Goal: Share content: Share content

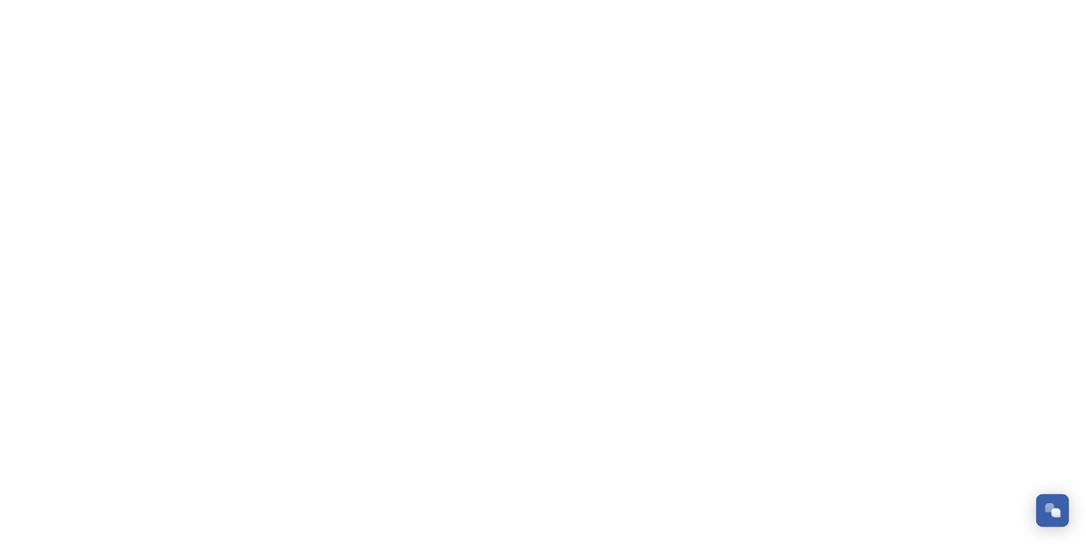
scroll to position [5065, 0]
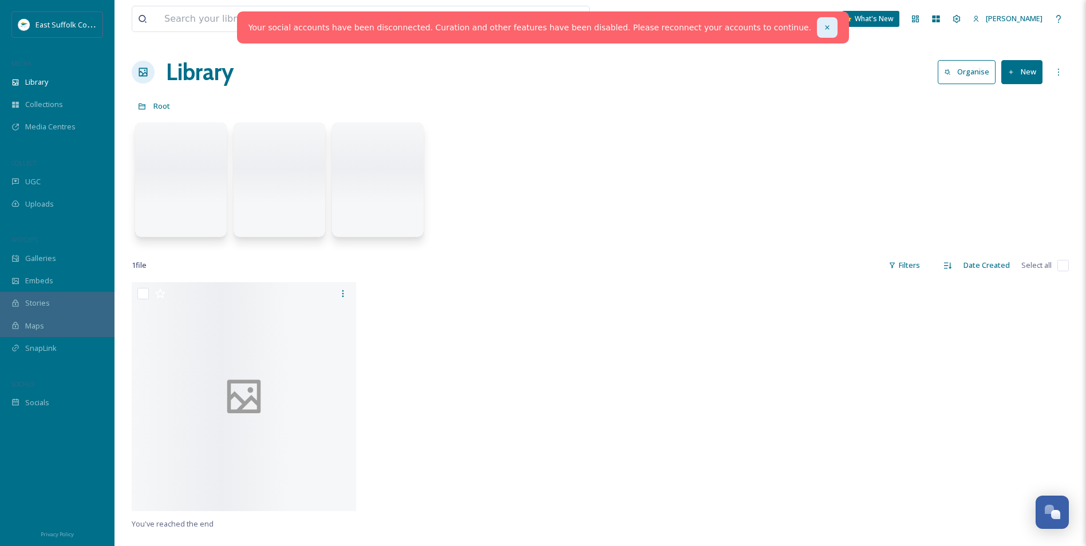
click at [823, 30] on icon at bounding box center [827, 27] width 8 height 8
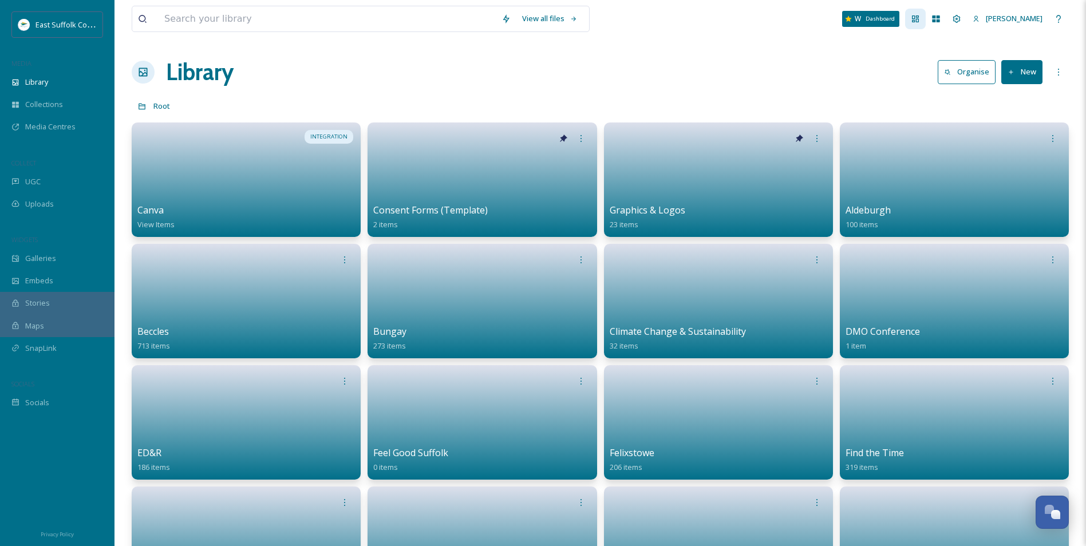
click at [926, 19] on div "Dashboard" at bounding box center [915, 19] width 21 height 21
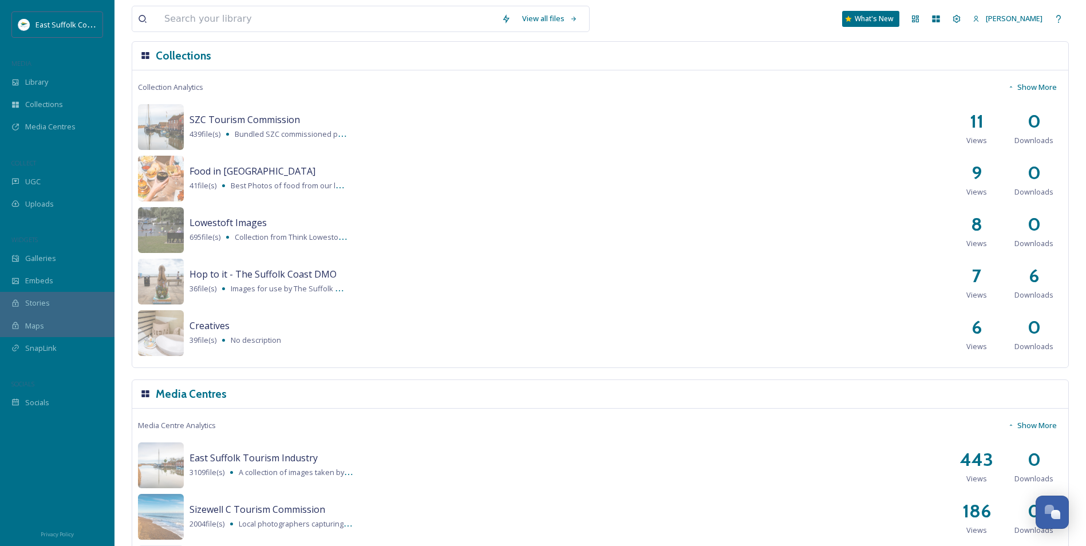
scroll to position [1314, 0]
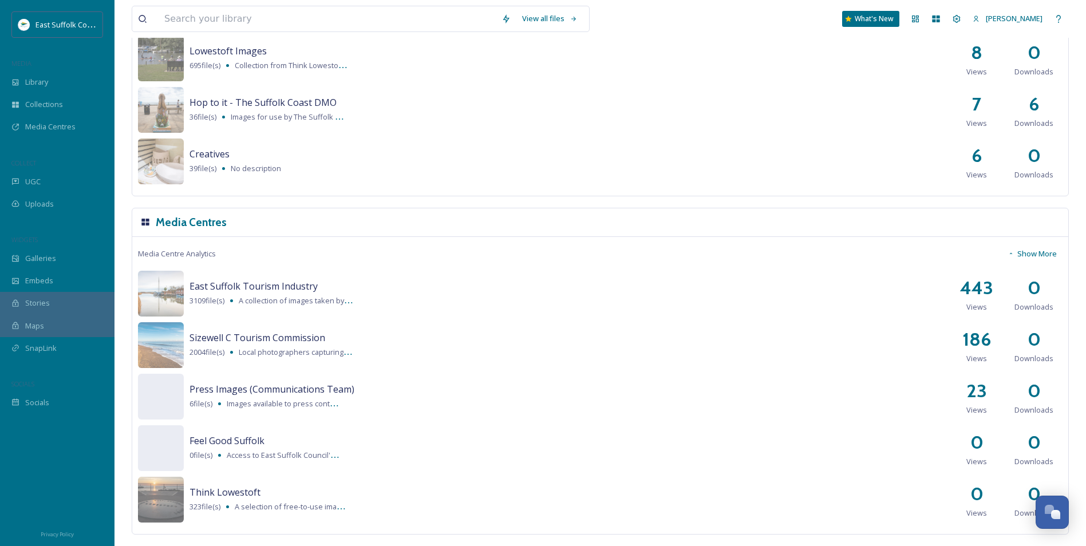
click at [980, 290] on h2 "443" at bounding box center [976, 287] width 33 height 27
drag, startPoint x: 979, startPoint y: 290, endPoint x: 1002, endPoint y: 289, distance: 22.9
click at [1002, 289] on div "443 Views" at bounding box center [976, 293] width 57 height 38
drag, startPoint x: 461, startPoint y: 364, endPoint x: 455, endPoint y: 357, distance: 9.3
click at [459, 361] on div "Sizewell C Tourism Commission 2004 file(s) Local photographers capturing a wide…" at bounding box center [600, 345] width 925 height 46
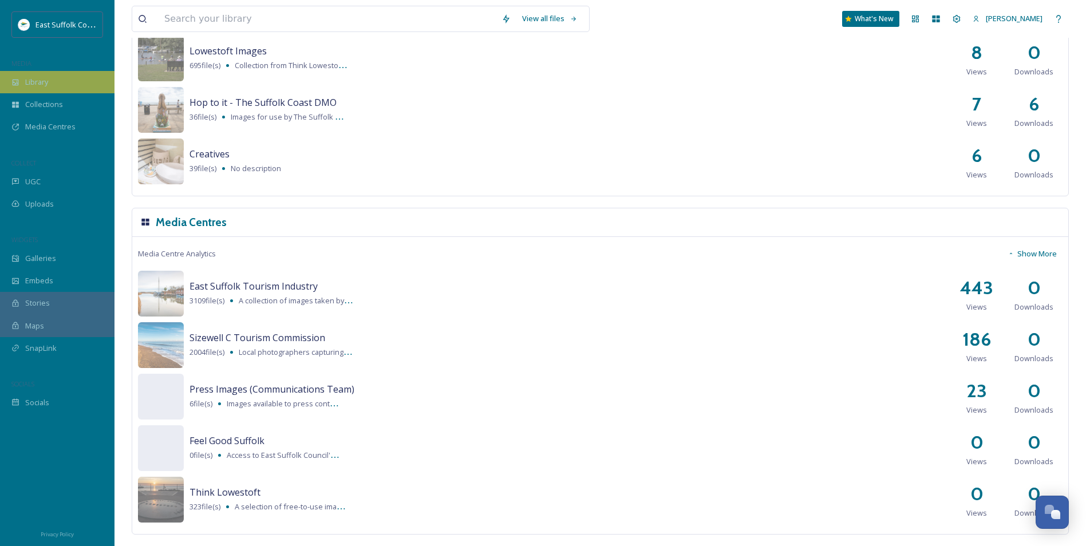
click at [52, 78] on div "Library" at bounding box center [57, 82] width 114 height 22
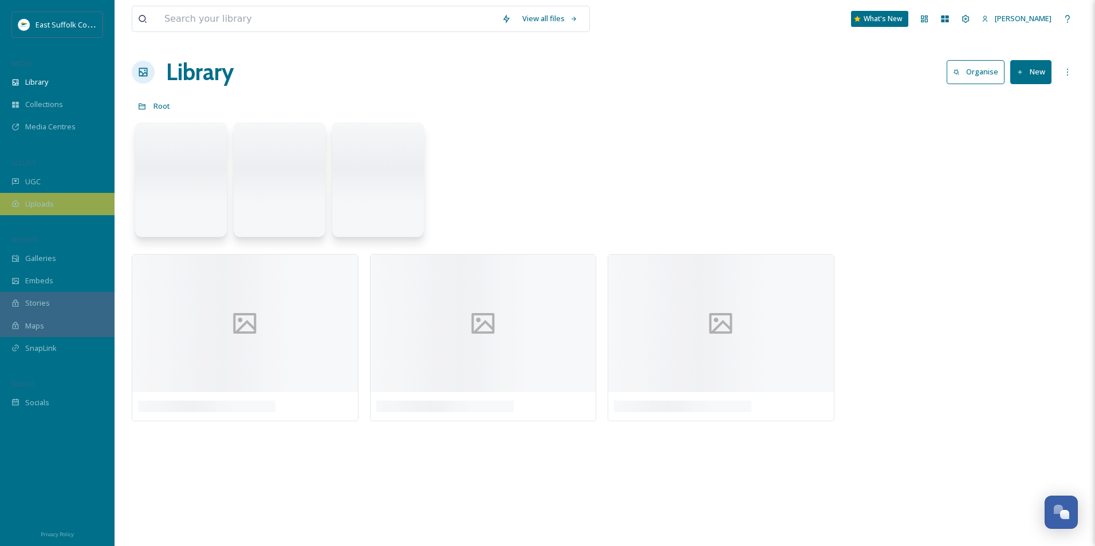
click at [15, 212] on div "Uploads" at bounding box center [57, 204] width 114 height 22
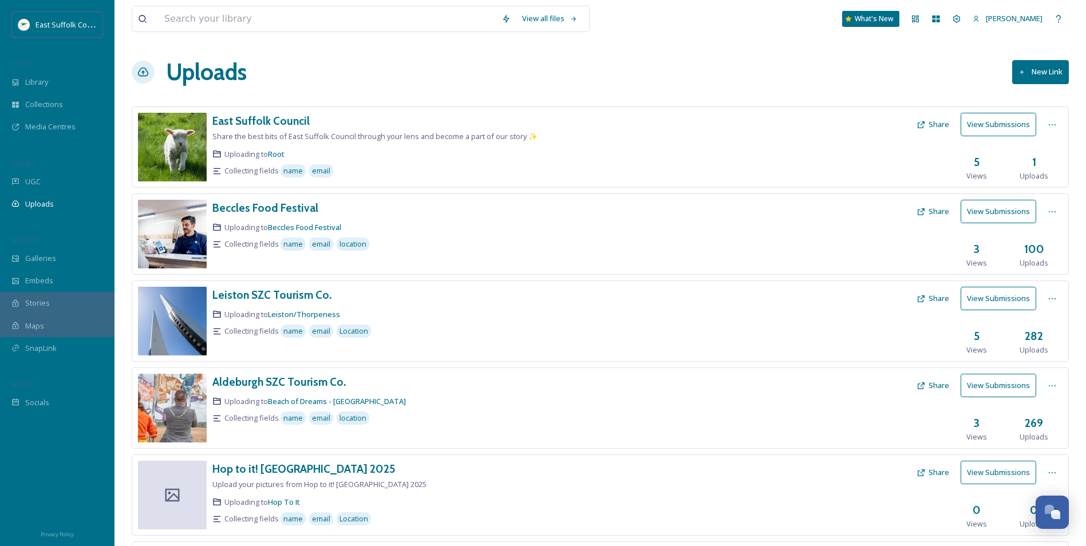
click at [407, 85] on div "View all files What's New [PERSON_NAME] Uploads New Link East Suffolk Council S…" at bounding box center [599, 459] width 971 height 918
click at [428, 82] on div "Uploads New Link" at bounding box center [600, 72] width 937 height 34
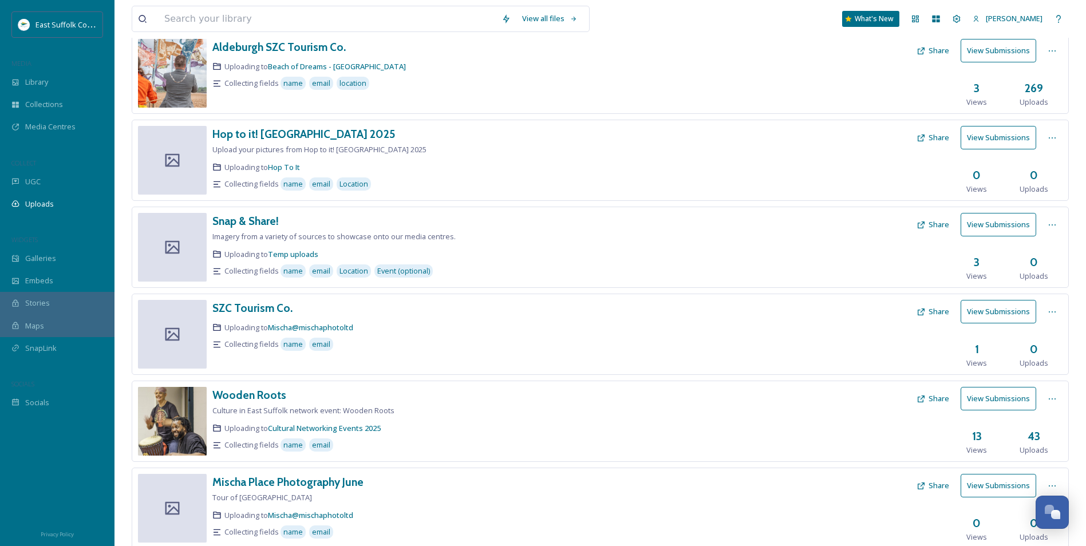
scroll to position [315, 0]
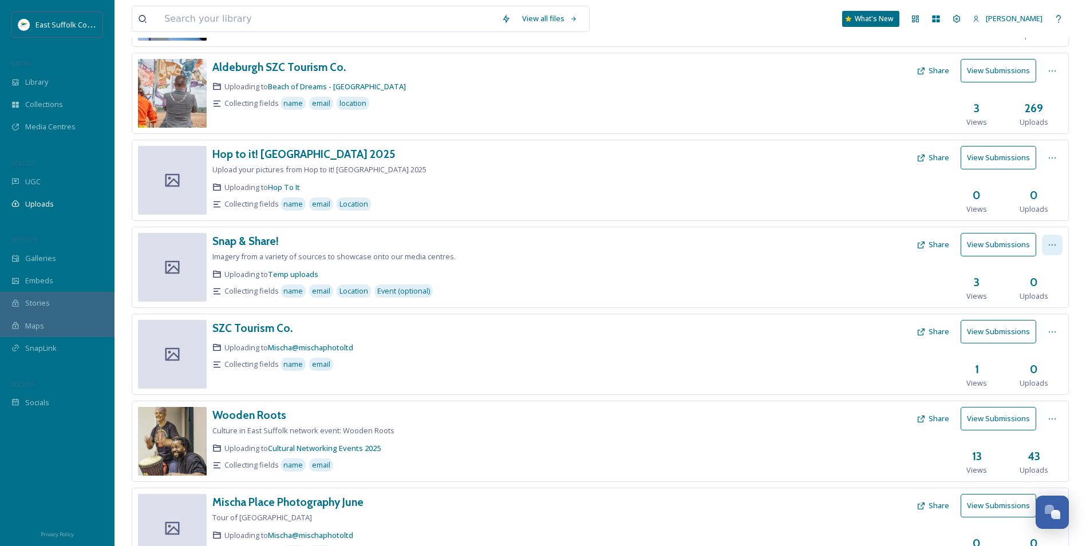
click at [1058, 250] on div at bounding box center [1052, 245] width 21 height 21
click at [1038, 291] on div "Edit" at bounding box center [1040, 292] width 44 height 22
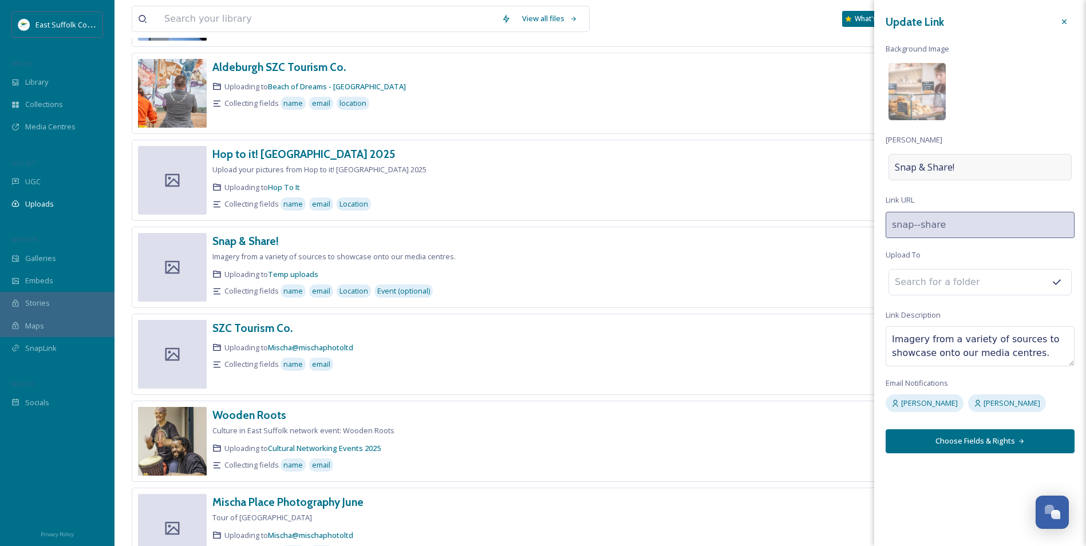
click at [997, 166] on div "Snap & Share!" at bounding box center [979, 167] width 183 height 26
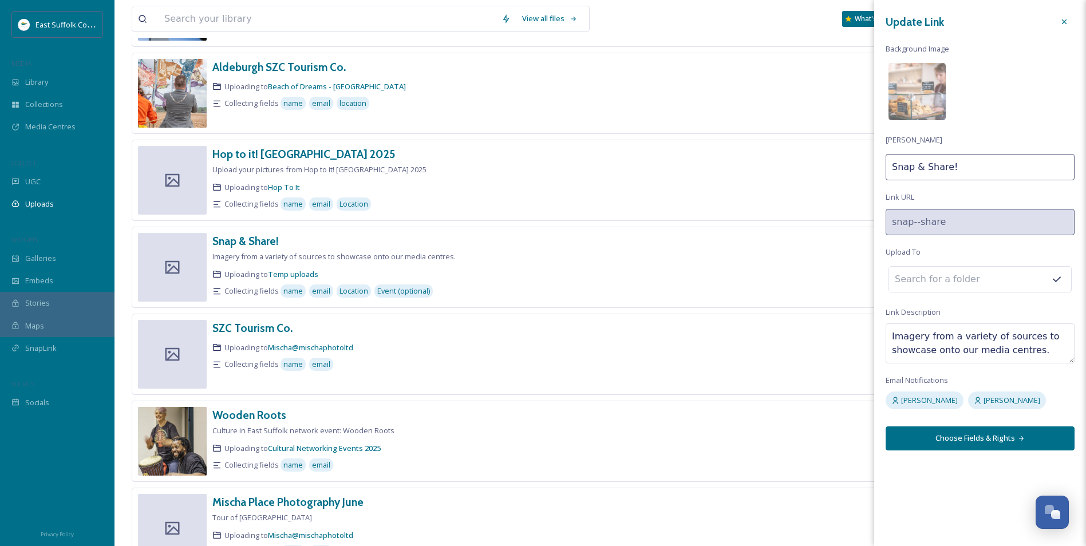
click at [1003, 172] on input "Snap & Share!" at bounding box center [980, 167] width 189 height 26
type input "Snap & Share!"
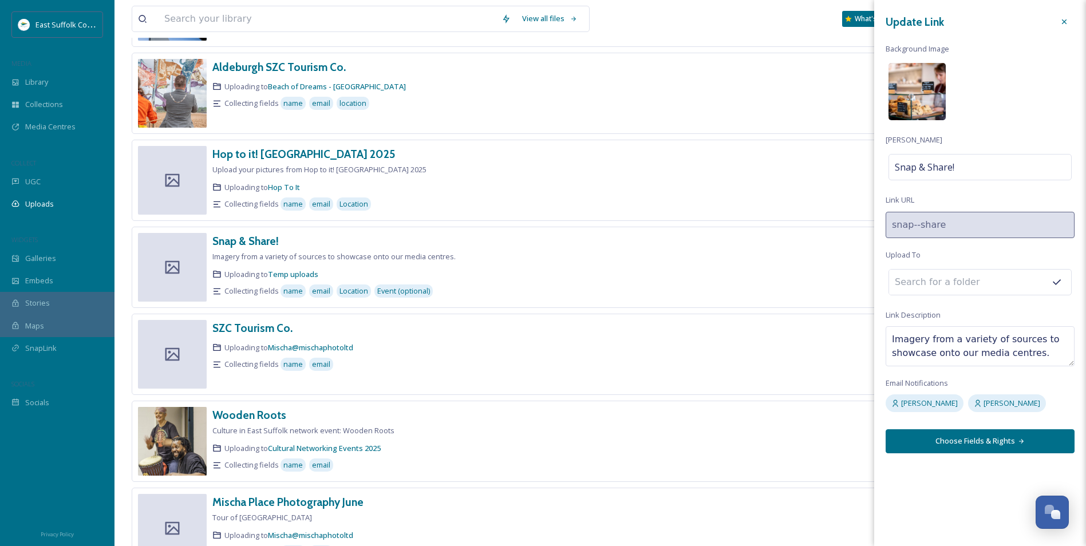
click at [921, 80] on img at bounding box center [916, 91] width 57 height 57
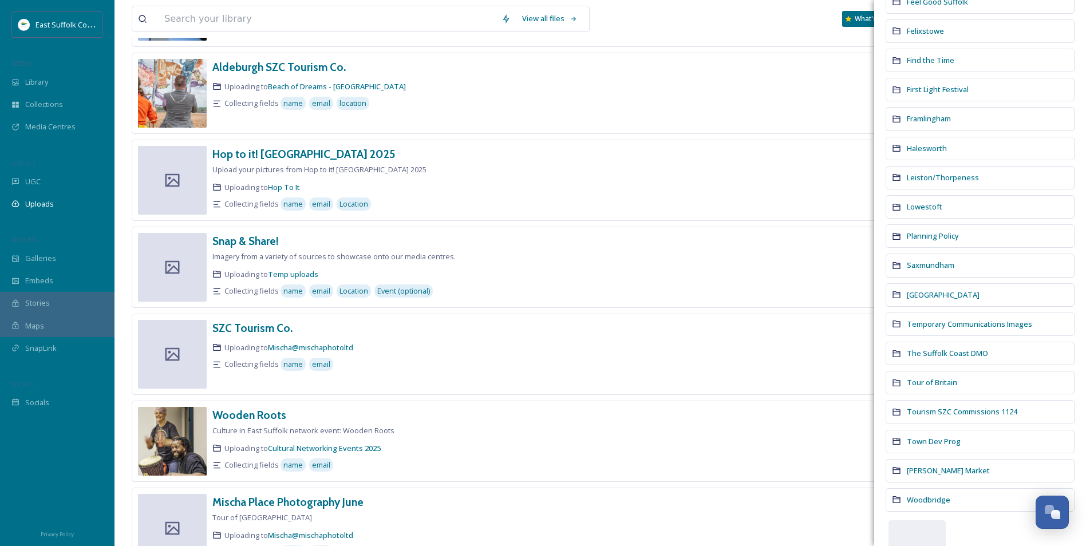
scroll to position [389, 0]
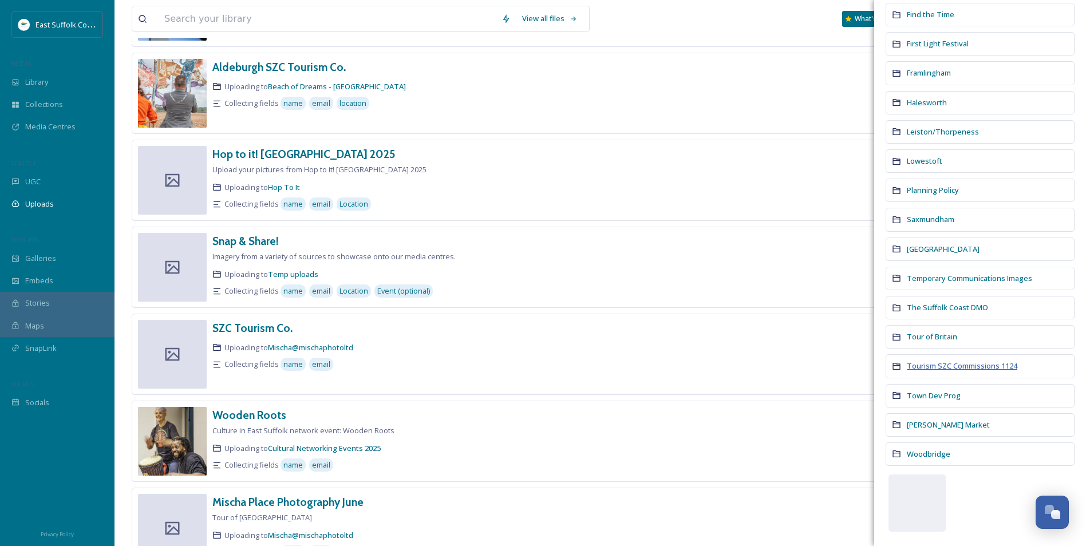
click at [951, 362] on span "Tourism SZC Commissions 1124" at bounding box center [962, 366] width 110 height 10
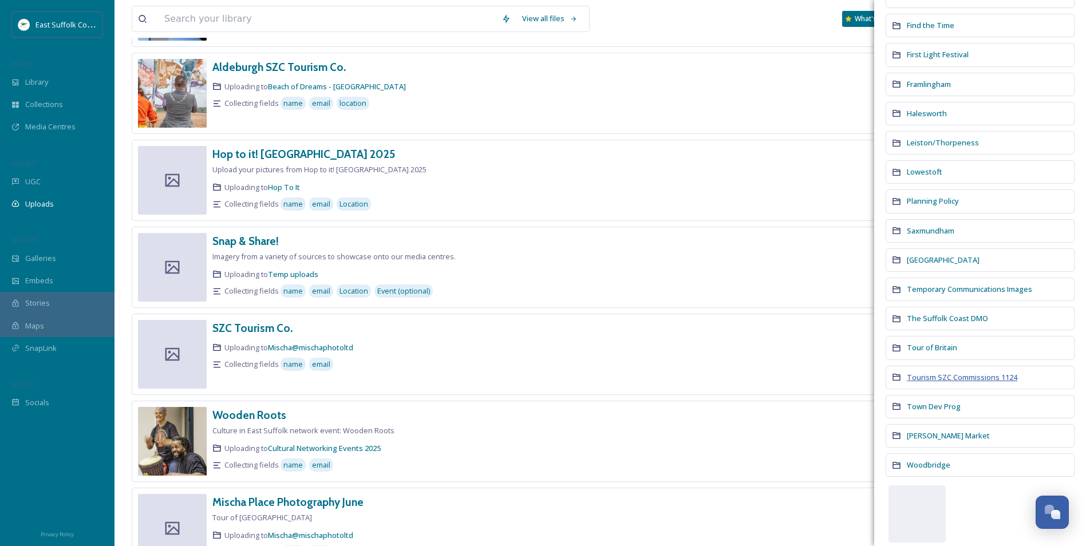
scroll to position [0, 0]
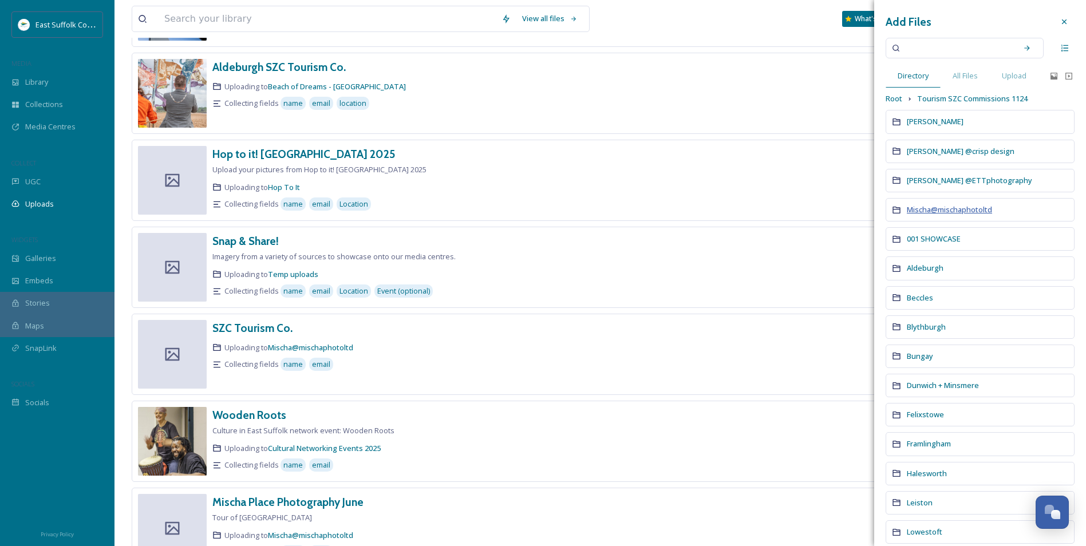
click at [921, 207] on span "Mischa@mischaphotoltd" at bounding box center [949, 209] width 85 height 10
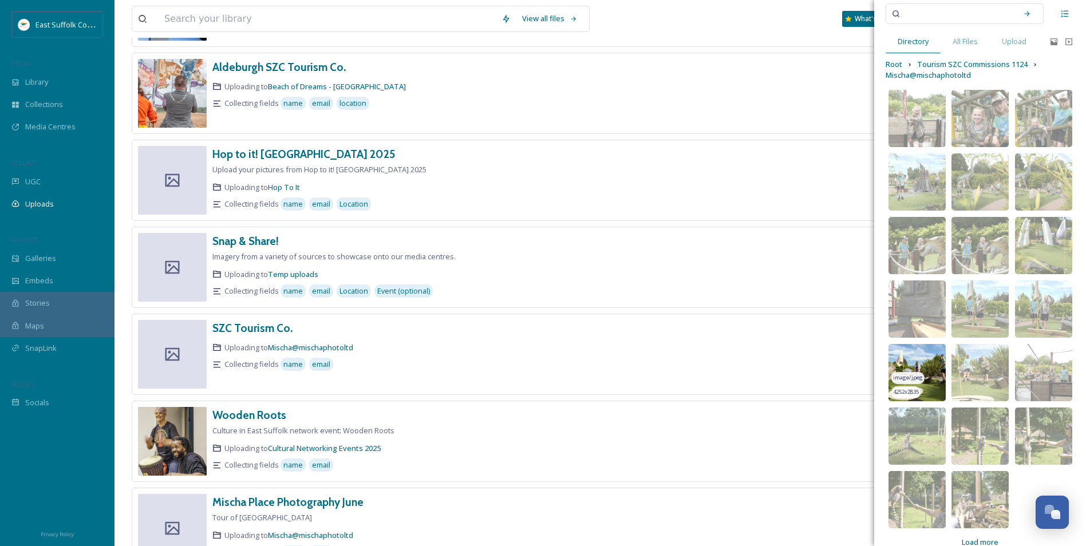
scroll to position [53, 0]
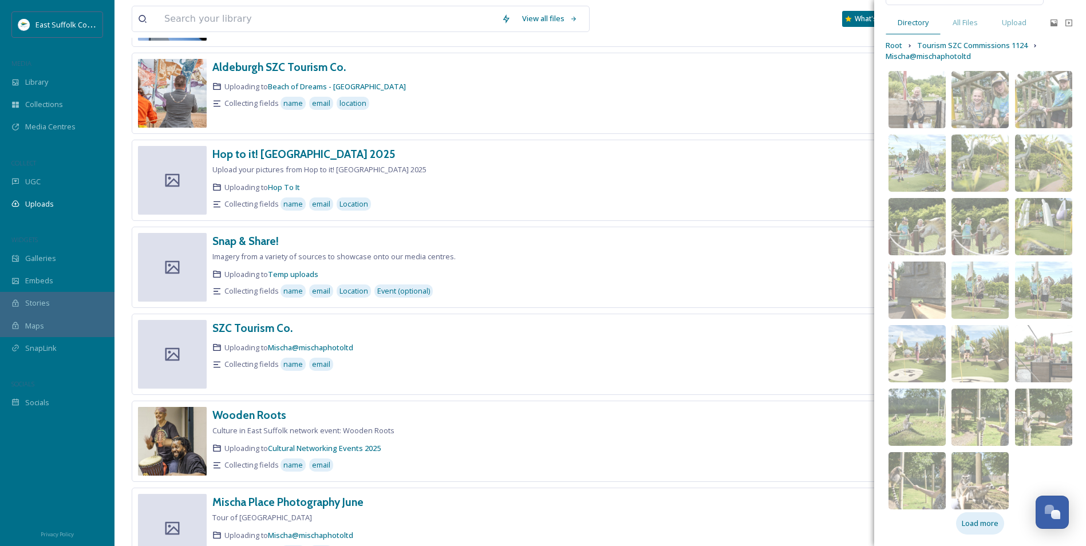
click at [975, 519] on span "Load more" at bounding box center [980, 523] width 37 height 11
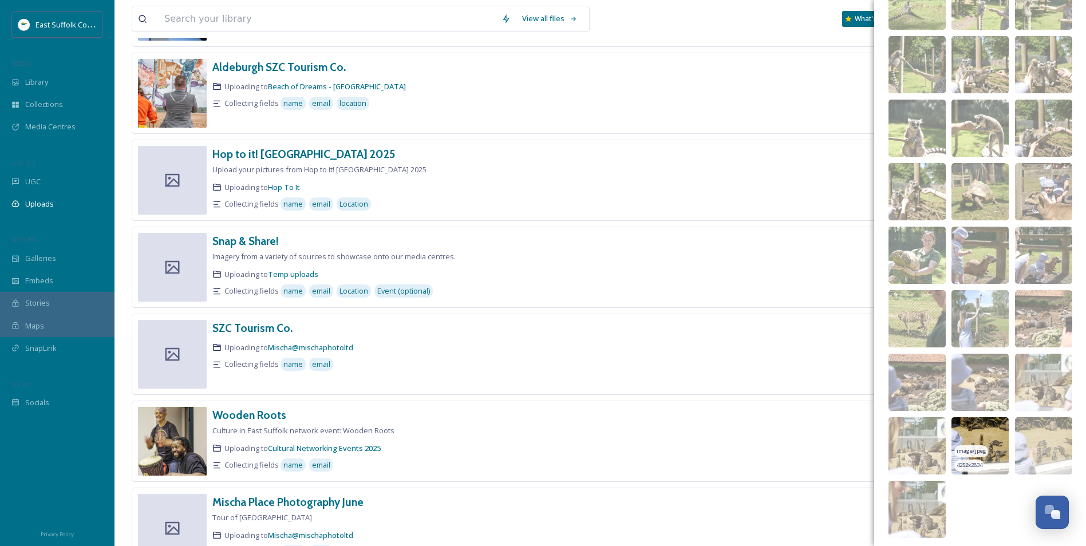
scroll to position [498, 0]
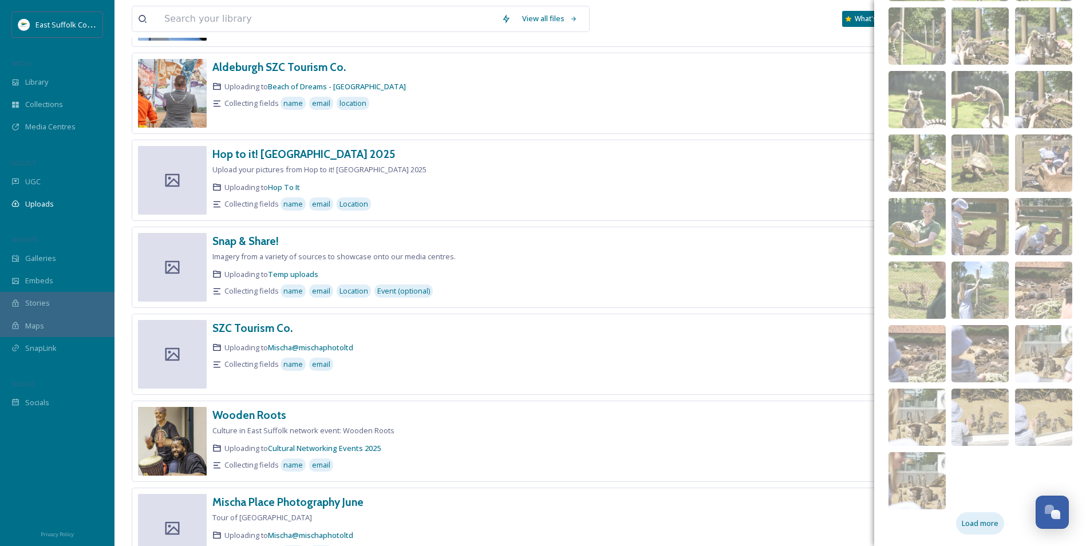
click at [967, 523] on span "Load more" at bounding box center [980, 523] width 37 height 11
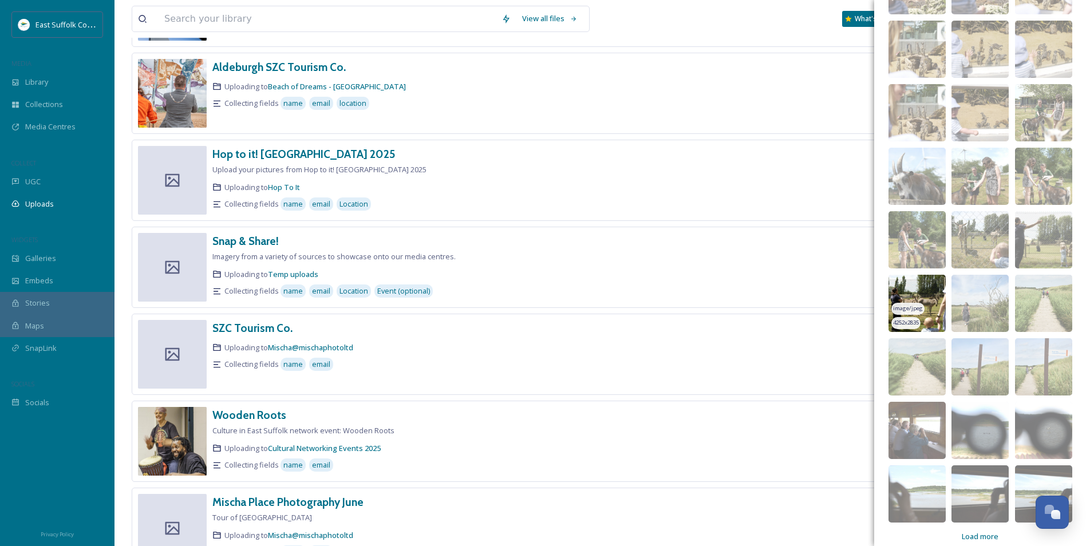
scroll to position [879, 0]
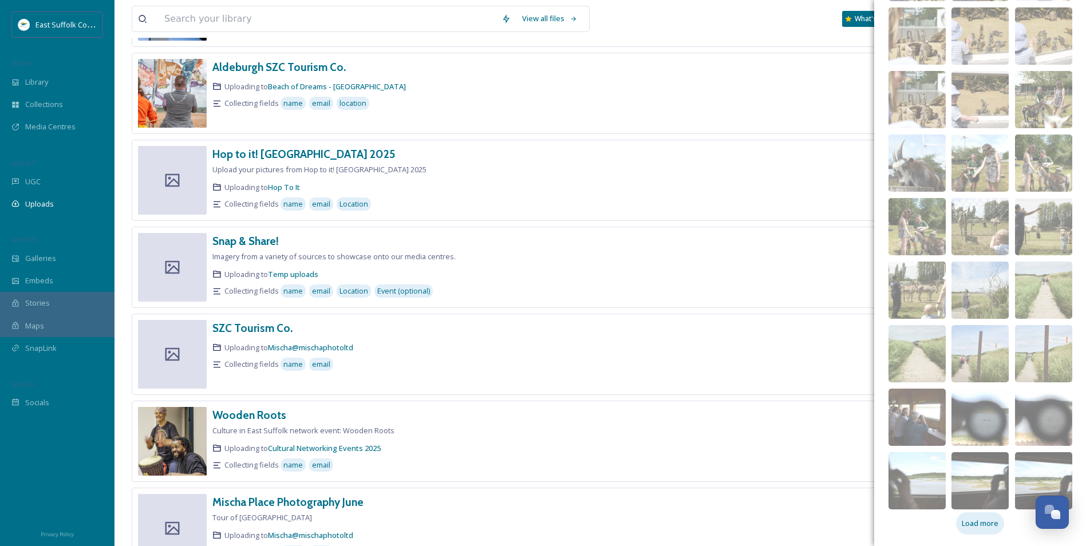
click at [981, 521] on span "Load more" at bounding box center [980, 523] width 37 height 11
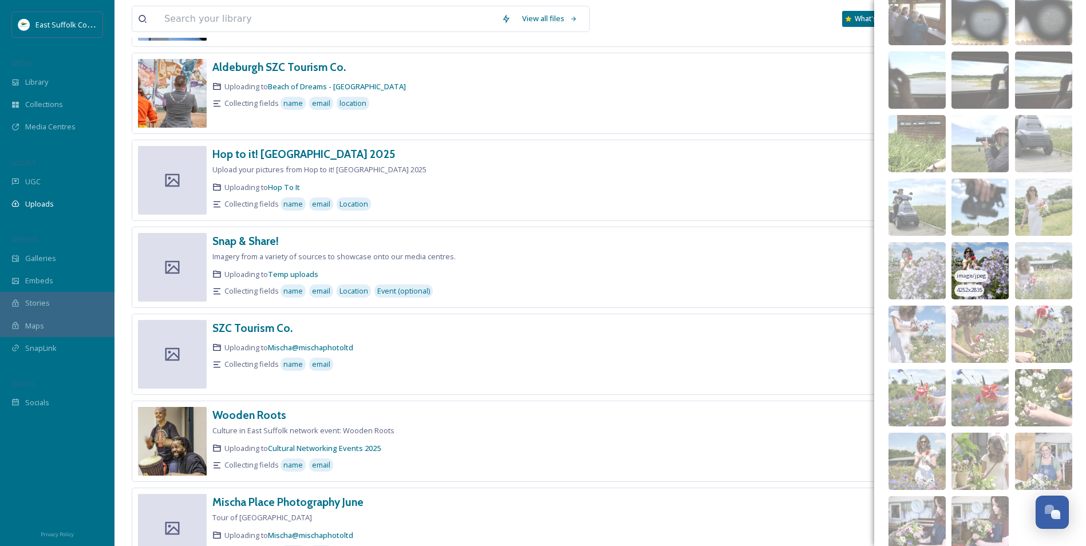
scroll to position [1324, 0]
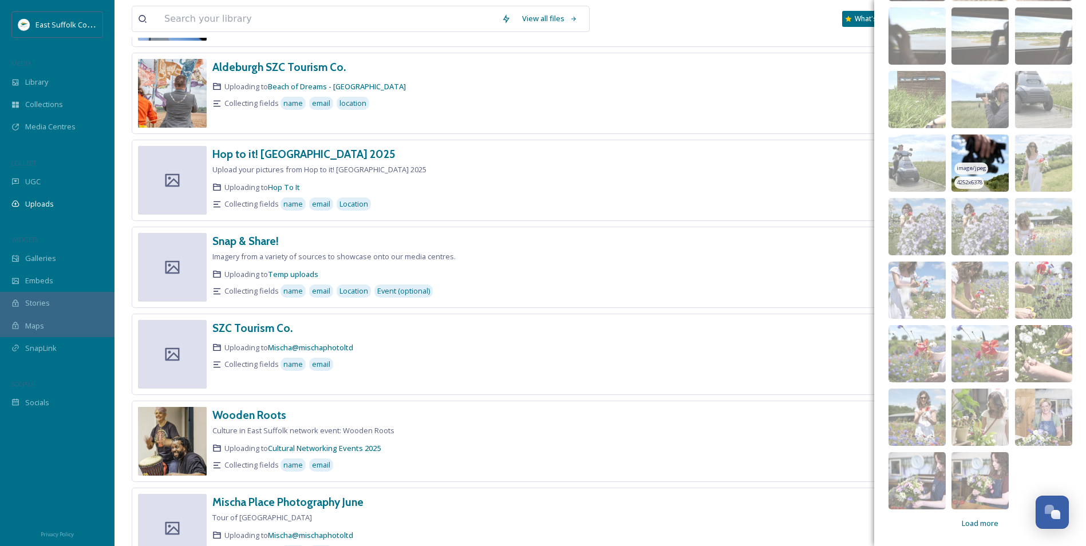
click at [977, 148] on img at bounding box center [979, 163] width 57 height 57
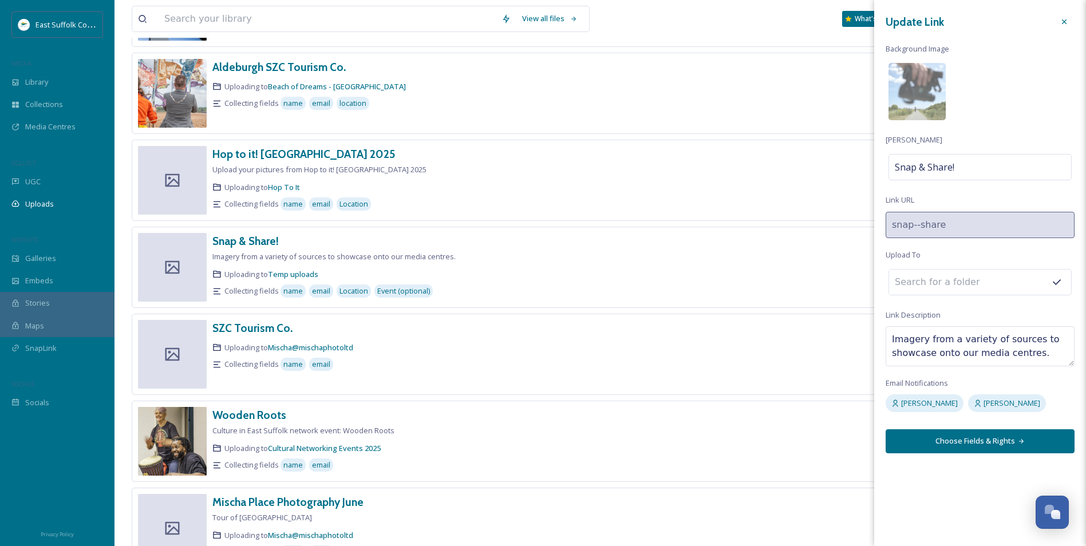
click at [974, 283] on input at bounding box center [952, 282] width 126 height 25
click at [938, 283] on input at bounding box center [952, 282] width 126 height 25
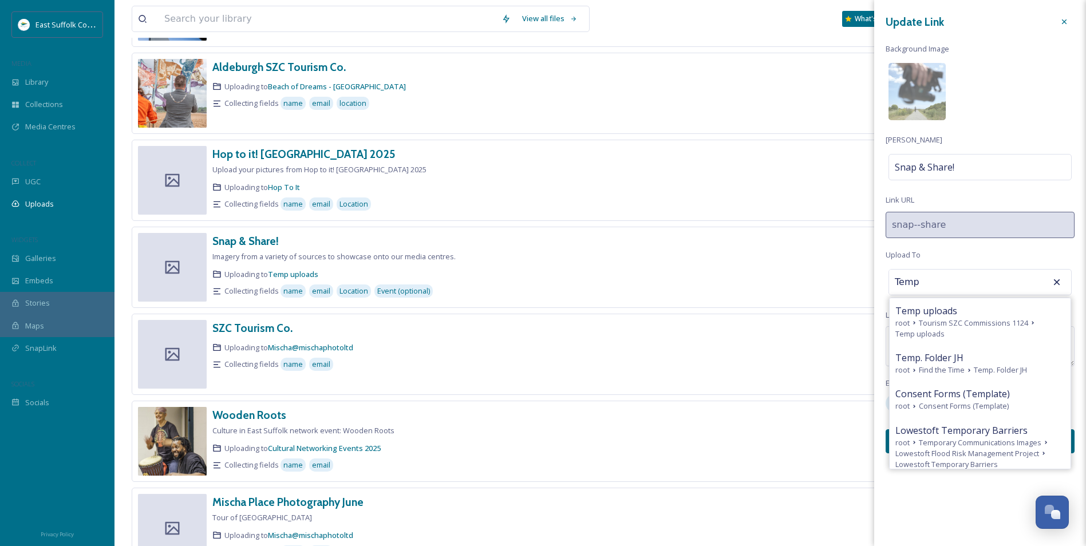
click at [953, 327] on span "Tourism SZC Commissions 1124" at bounding box center [973, 323] width 109 height 11
type input "Temp uploads"
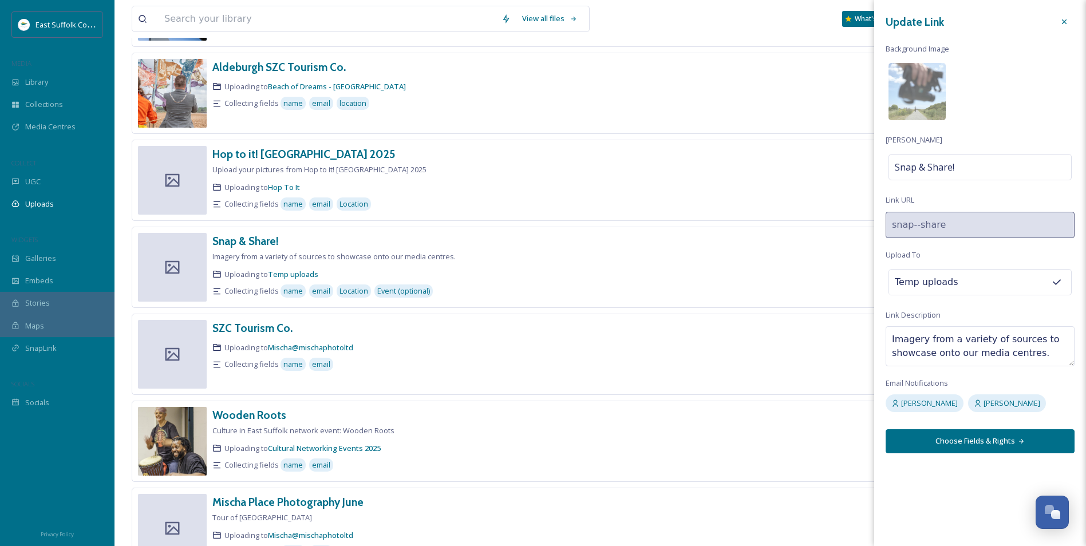
click at [975, 444] on button "Choose Fields & Rights" at bounding box center [980, 440] width 189 height 23
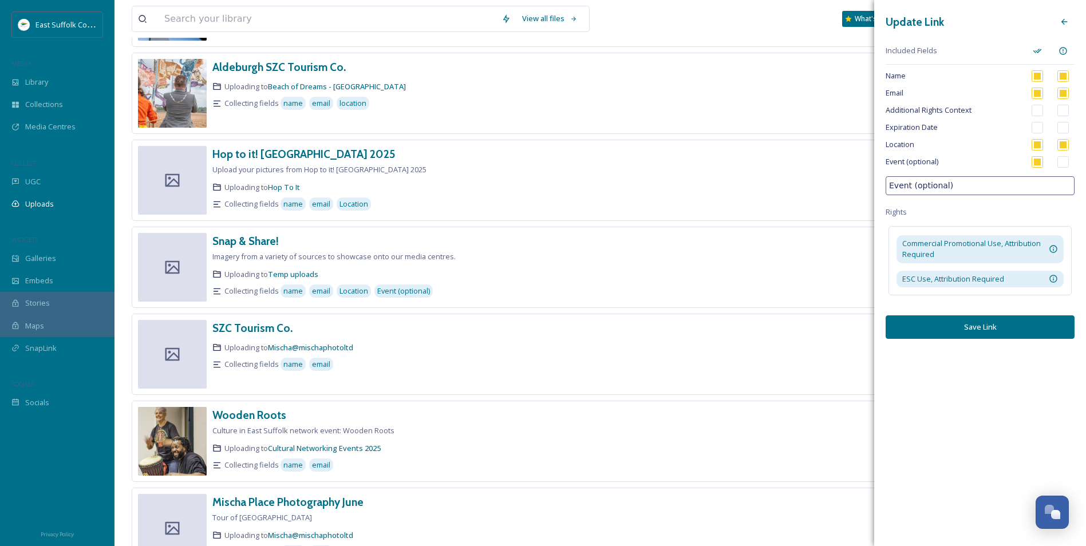
click at [950, 189] on input "Event (optional)" at bounding box center [980, 185] width 189 height 19
click at [951, 163] on span "Event (optional)" at bounding box center [954, 161] width 137 height 11
click at [980, 171] on div "Update Link Included Fields Name Email Additional Rights Context Expiration Dat…" at bounding box center [980, 175] width 212 height 350
click at [1036, 93] on input "checkbox" at bounding box center [1037, 93] width 11 height 11
checkbox input "true"
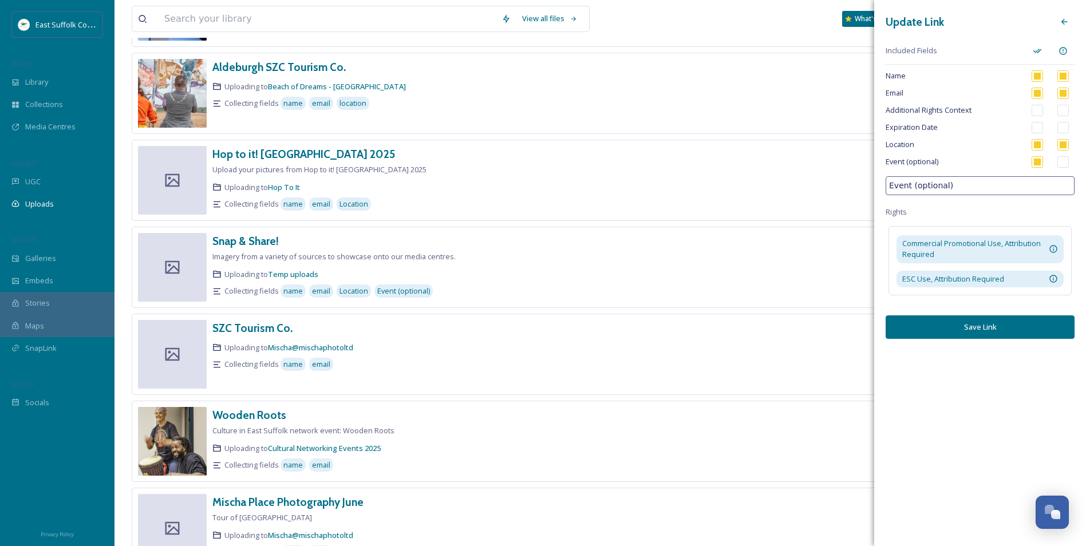
click at [1063, 143] on input "checkbox" at bounding box center [1062, 144] width 11 height 11
checkbox input "false"
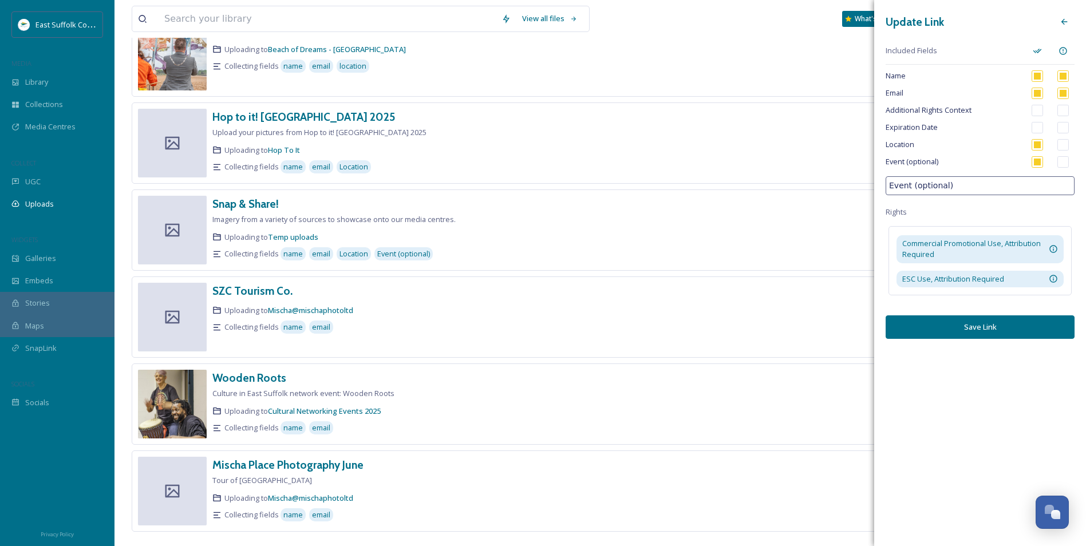
scroll to position [372, 0]
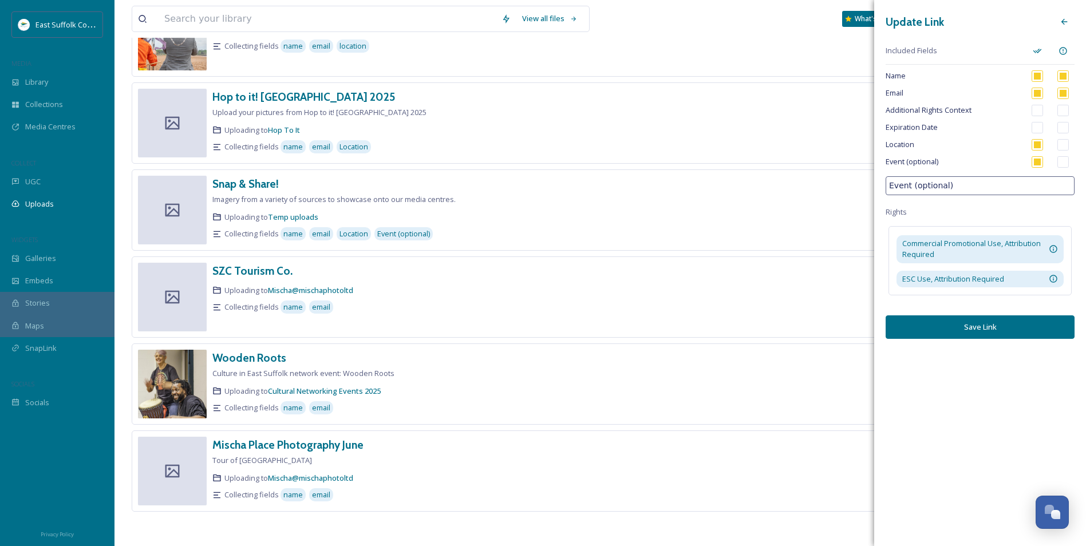
click at [981, 327] on button "Save Link" at bounding box center [980, 326] width 189 height 23
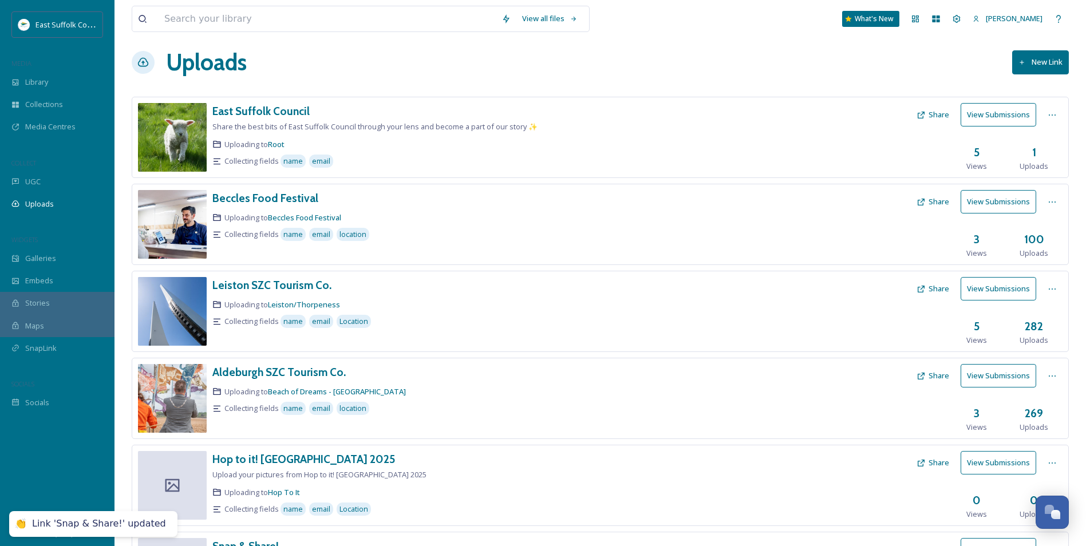
scroll to position [0, 0]
